Goal: Information Seeking & Learning: Learn about a topic

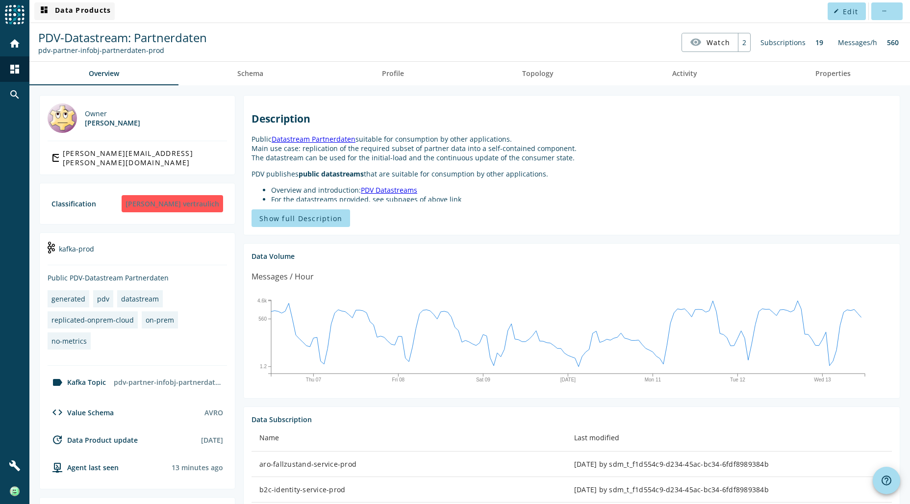
click at [89, 11] on span "dashboard Data Products" at bounding box center [74, 11] width 73 height 12
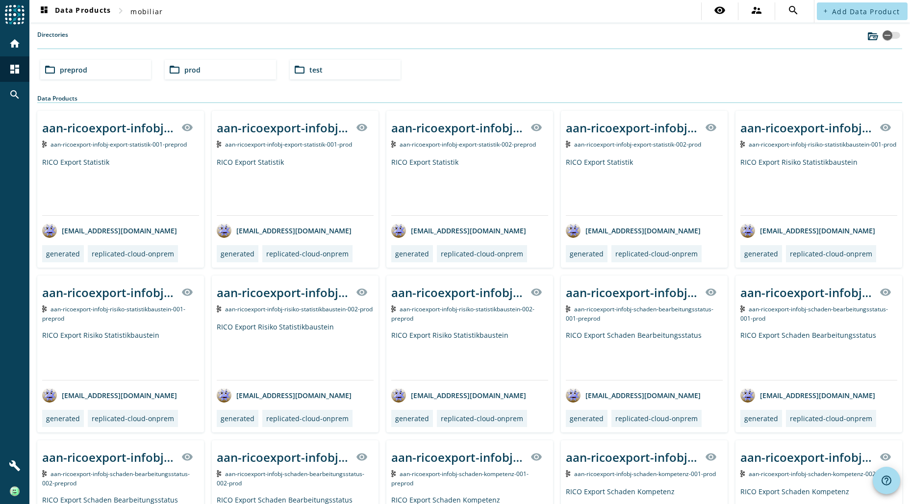
click at [78, 68] on span "preprod" at bounding box center [73, 69] width 27 height 9
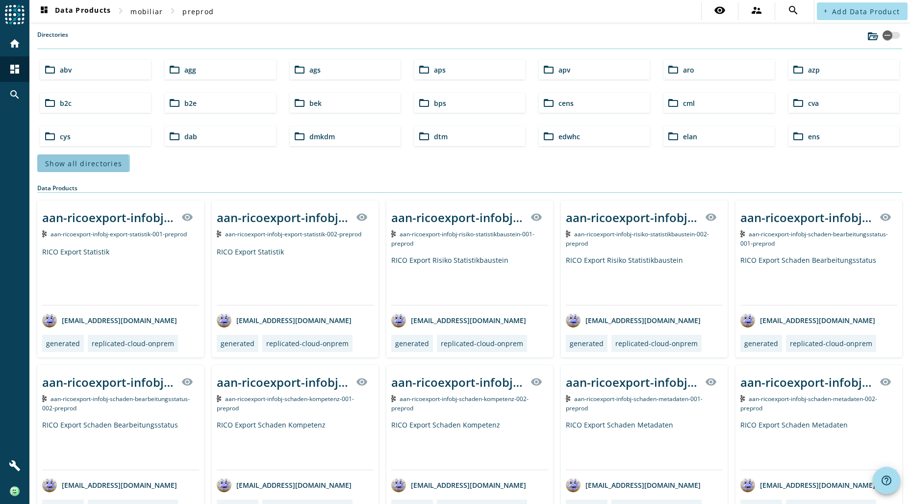
click at [77, 164] on span "Show all directories" at bounding box center [83, 163] width 77 height 9
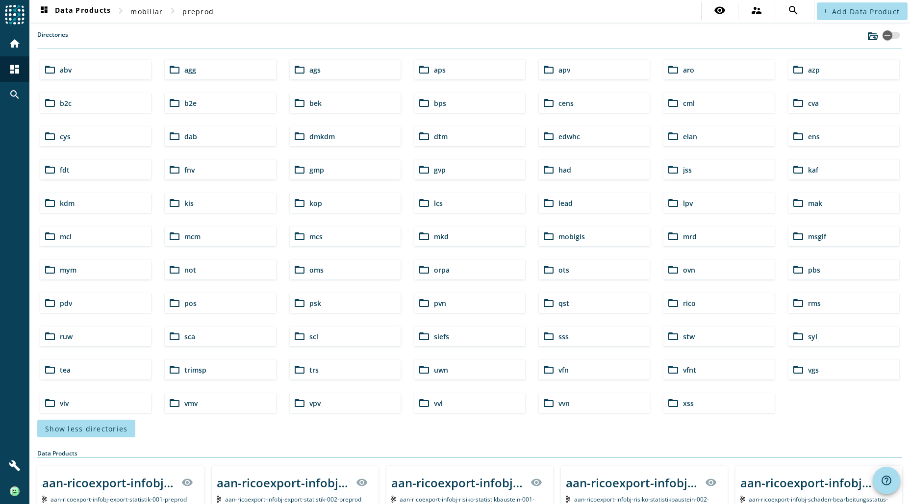
click at [58, 299] on div "folder_open pdv" at bounding box center [95, 303] width 111 height 20
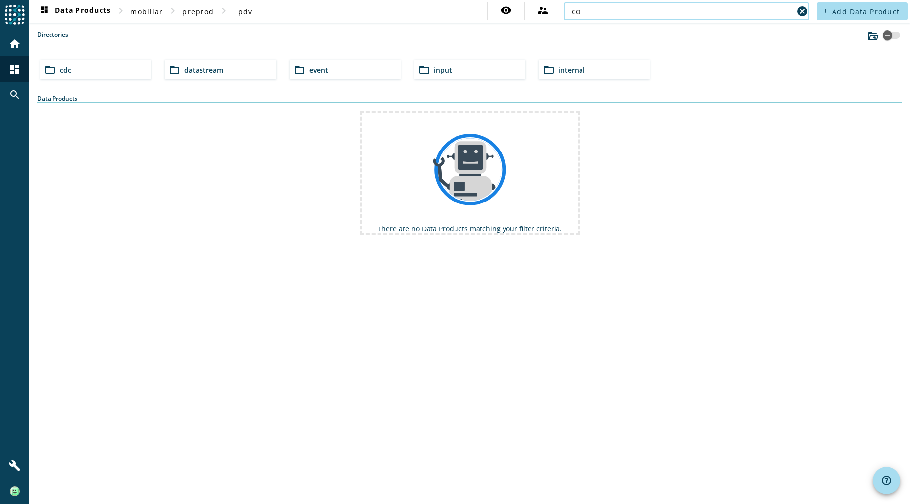
type input "c"
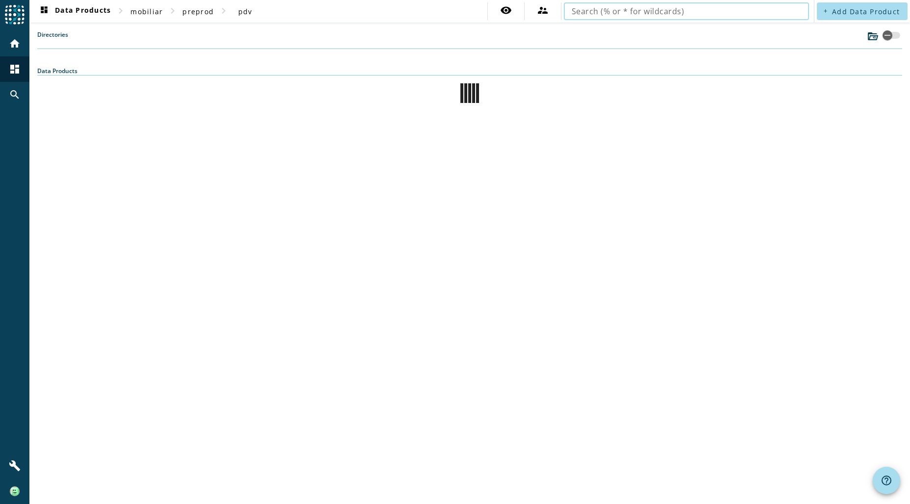
type input "p"
click at [228, 266] on div "dashboard Data Products chevron_right mobiliar chevron_right preprod chevron_ri…" at bounding box center [469, 252] width 880 height 504
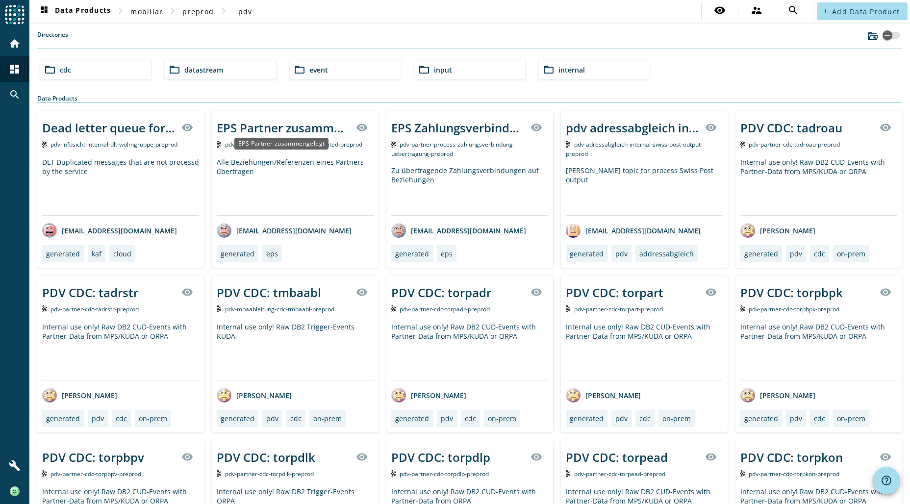
click at [272, 126] on div "EPS Partner zusammengelegt" at bounding box center [283, 128] width 133 height 16
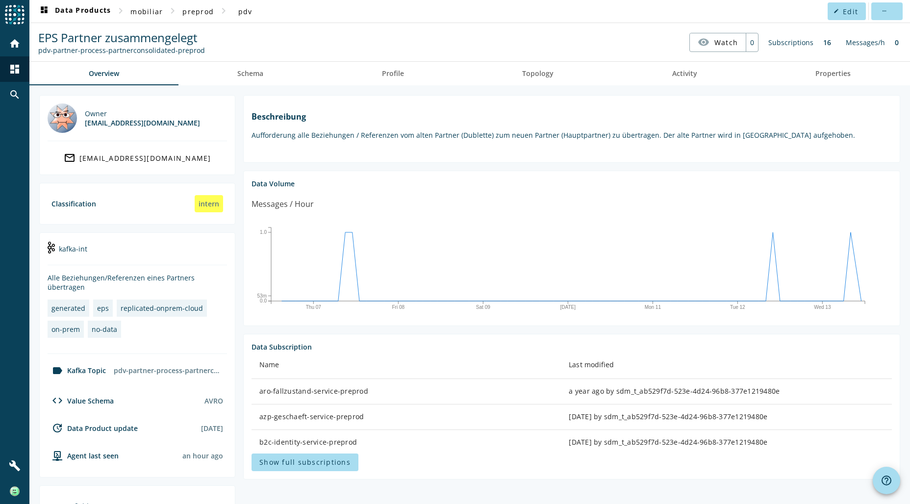
click at [859, 467] on div "Show full subscriptions" at bounding box center [571, 462] width 640 height 18
click at [258, 77] on span "Schema" at bounding box center [250, 74] width 26 height 24
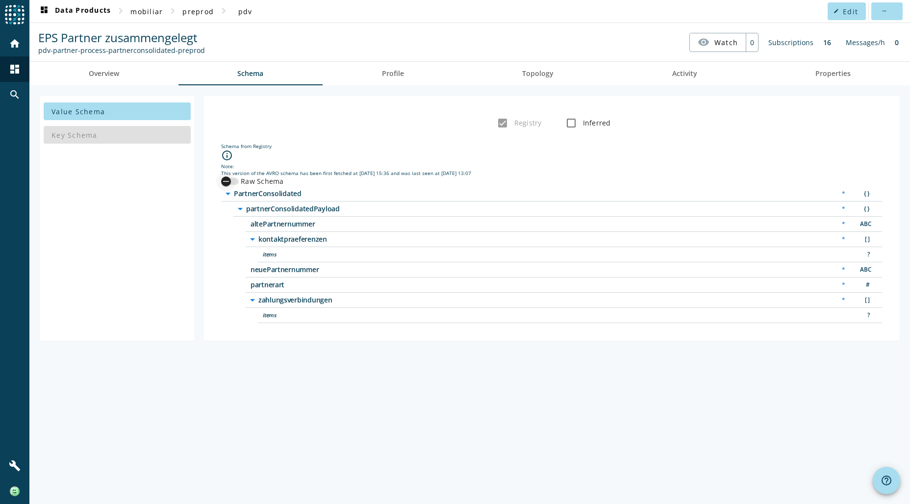
click at [235, 179] on div "button" at bounding box center [226, 182] width 20 height 20
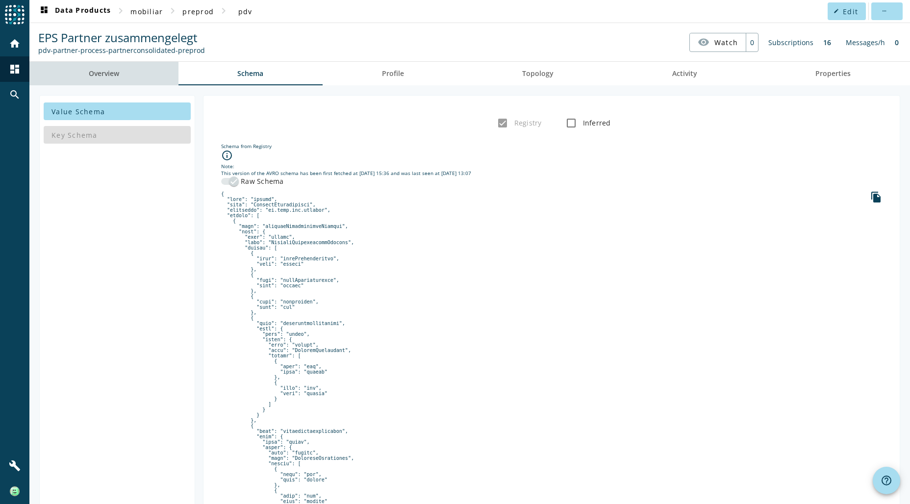
click at [87, 69] on link "Overview" at bounding box center [103, 74] width 149 height 24
